Goal: Find specific page/section: Find specific page/section

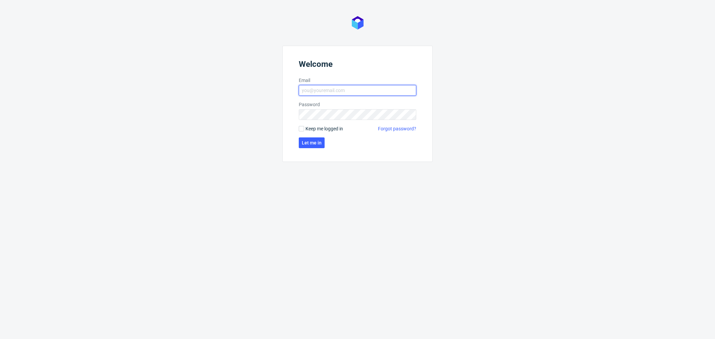
click at [374, 87] on input "Email" at bounding box center [357, 90] width 117 height 11
type input "[PERSON_NAME][EMAIL_ADDRESS][PERSON_NAME][DOMAIN_NAME]"
click button "Let me in" at bounding box center [312, 142] width 26 height 11
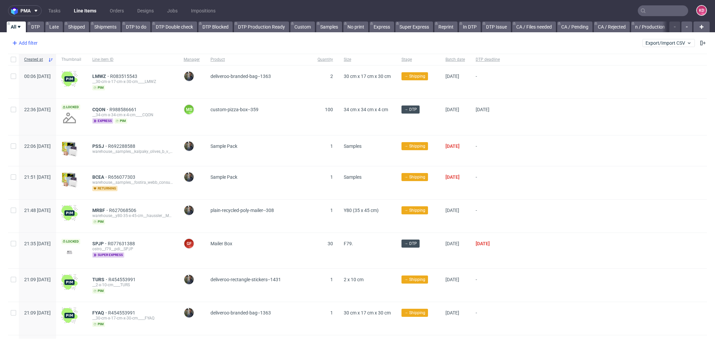
click at [27, 40] on div "Add filter" at bounding box center [24, 43] width 30 height 11
click at [39, 56] on input "text" at bounding box center [52, 57] width 81 height 11
type input "d"
click at [19, 46] on div "Add filter" at bounding box center [24, 43] width 30 height 11
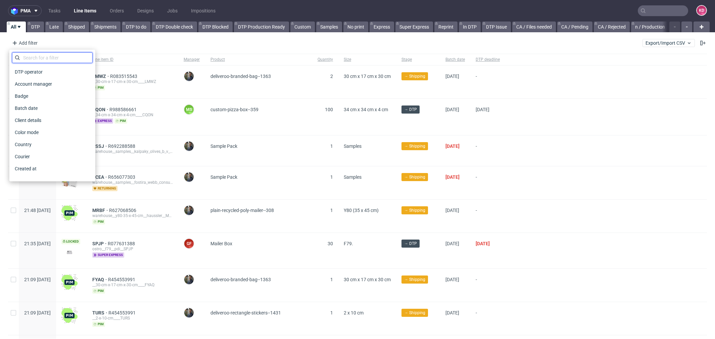
click at [36, 58] on input "text" at bounding box center [52, 57] width 81 height 11
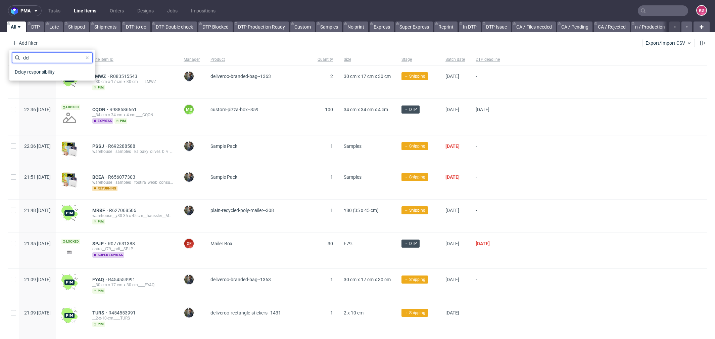
type input "del"
